Goal: Task Accomplishment & Management: Complete application form

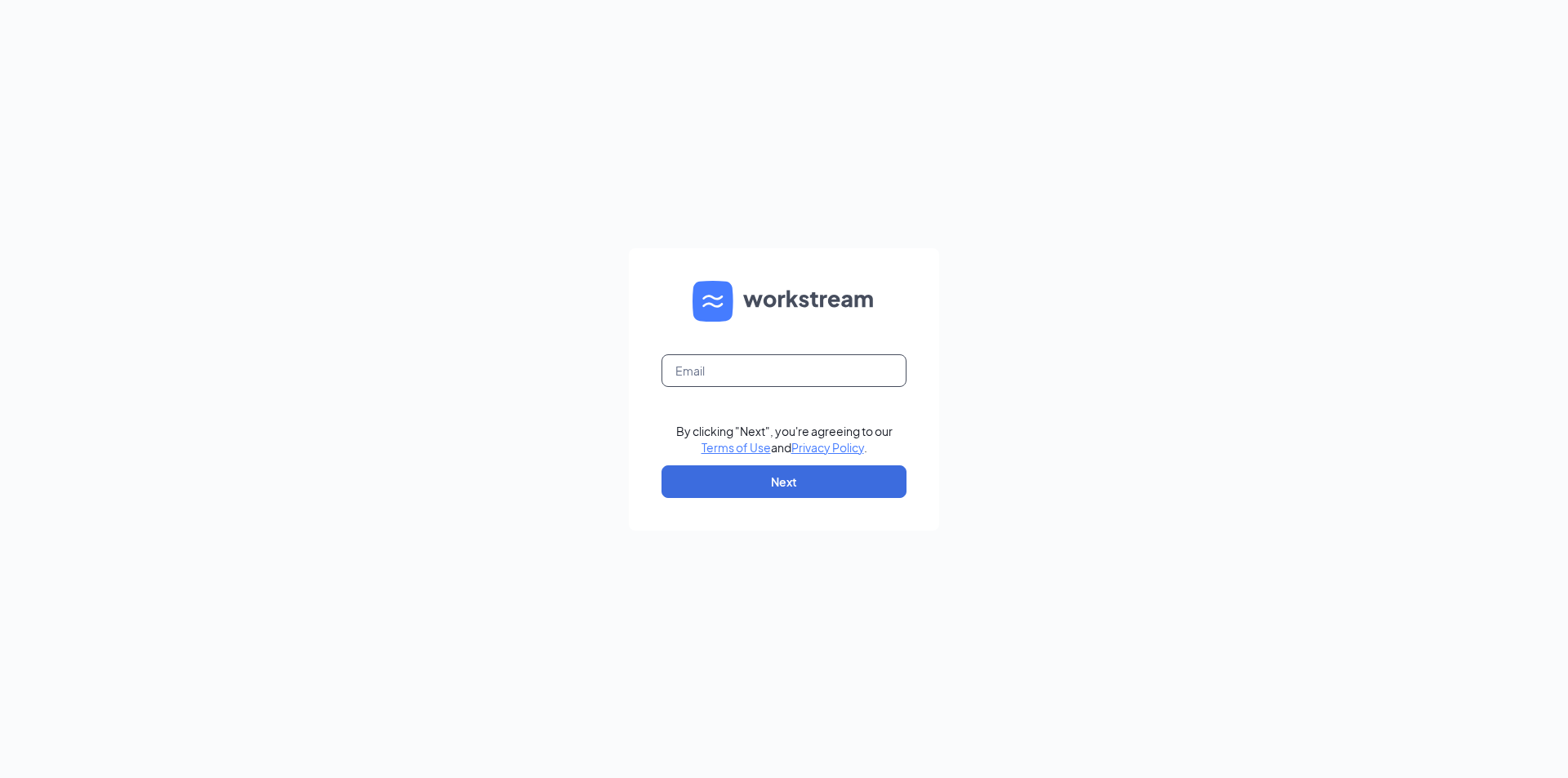
click at [772, 373] on input "text" at bounding box center [783, 371] width 245 height 33
type input "[EMAIL_ADDRESS][DOMAIN_NAME]"
click at [767, 480] on button "Next" at bounding box center [783, 482] width 245 height 33
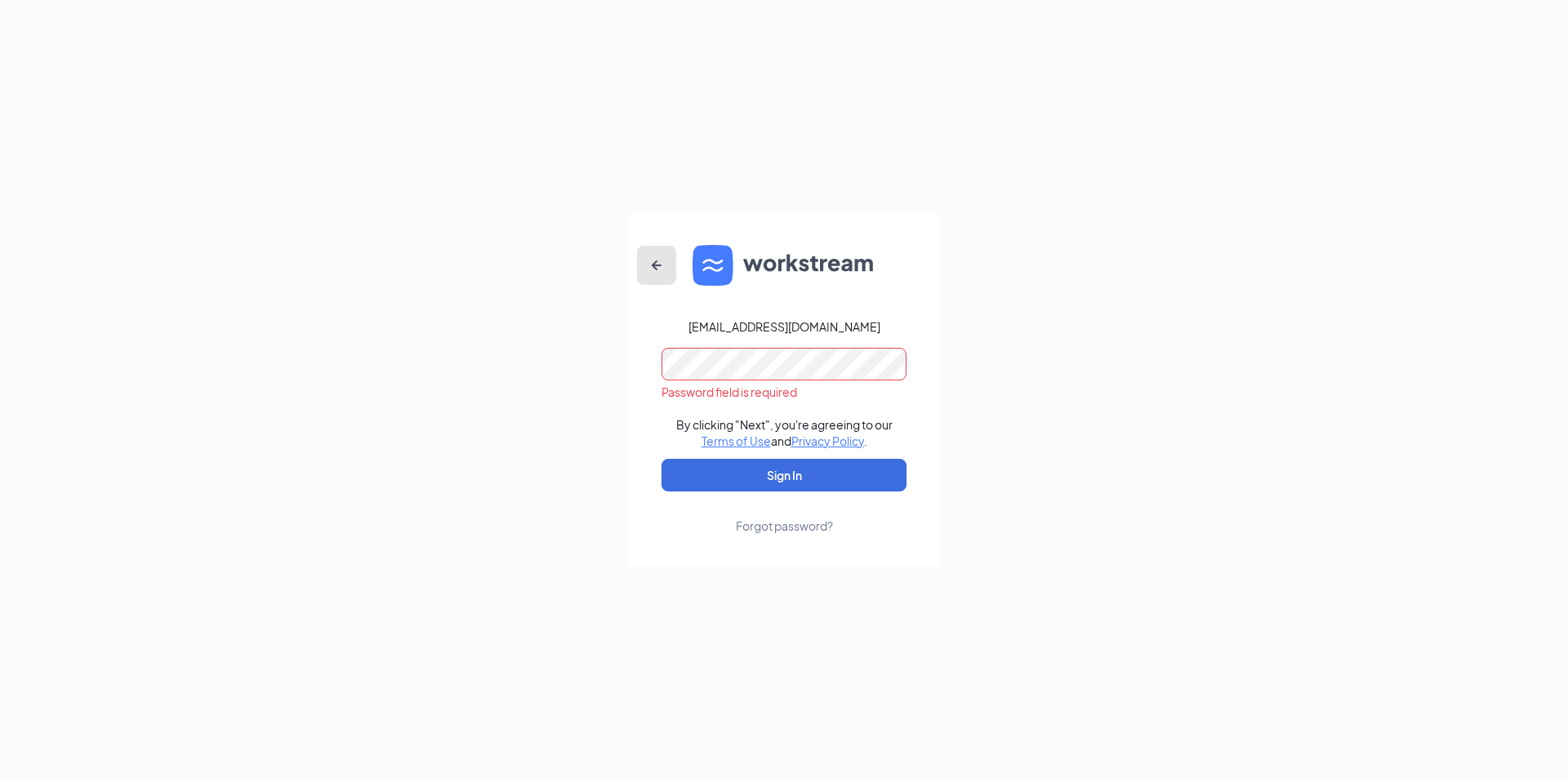
click at [655, 271] on icon "ArrowLeftNew" at bounding box center [656, 265] width 19 height 19
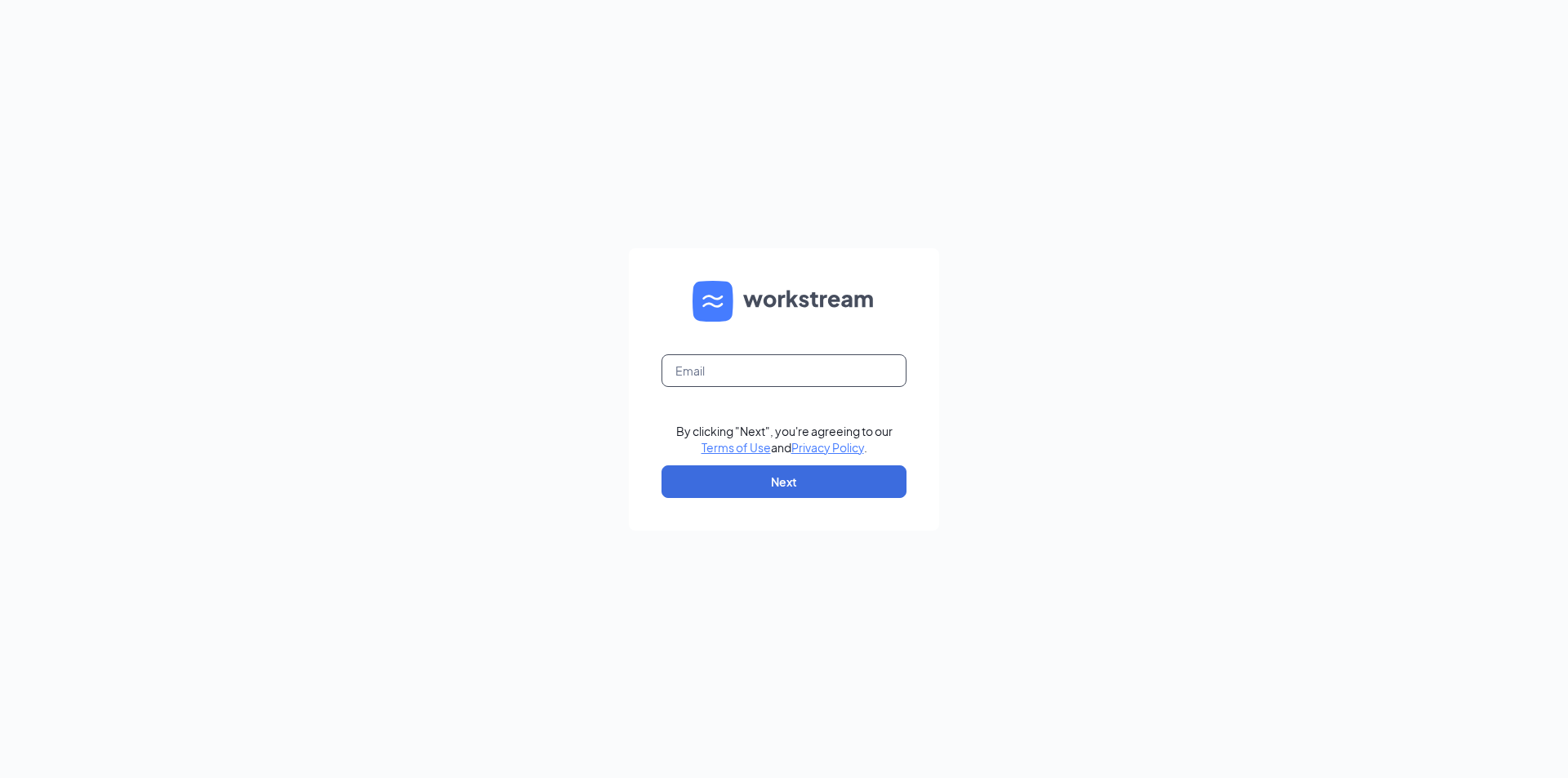
click at [757, 360] on input "text" at bounding box center [783, 371] width 245 height 33
type input "[EMAIL_ADDRESS][DOMAIN_NAME]"
click at [788, 492] on button "Next" at bounding box center [783, 482] width 245 height 33
